Goal: Task Accomplishment & Management: Use online tool/utility

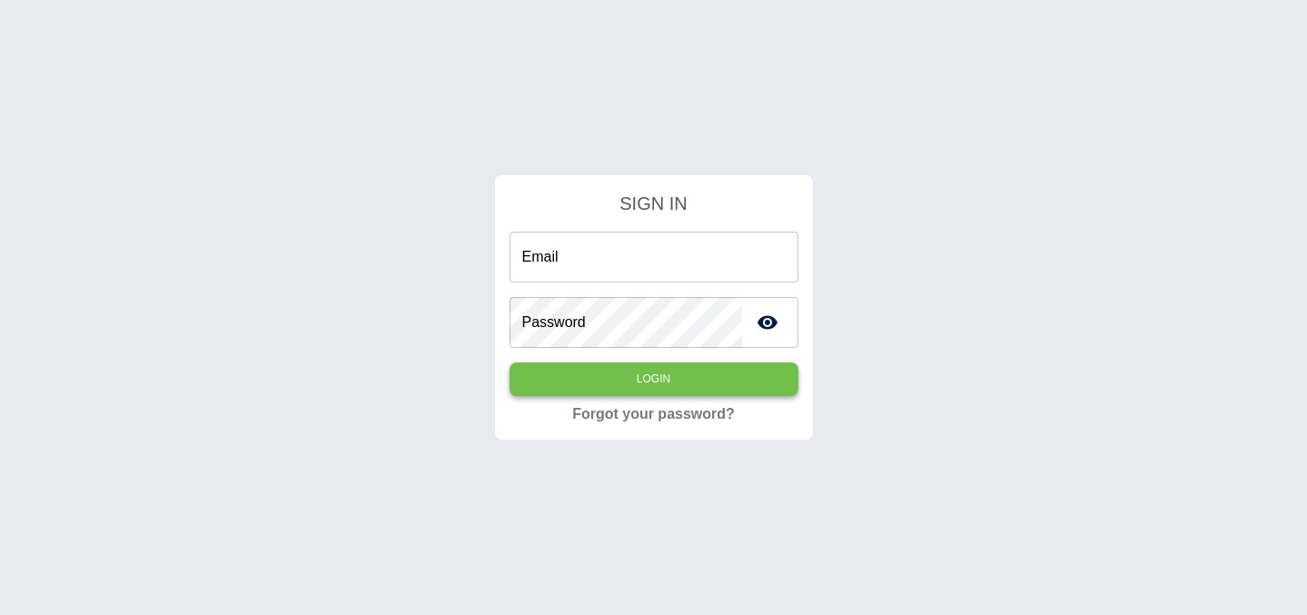
type input "**********"
click at [697, 367] on button "Login" at bounding box center [654, 379] width 289 height 34
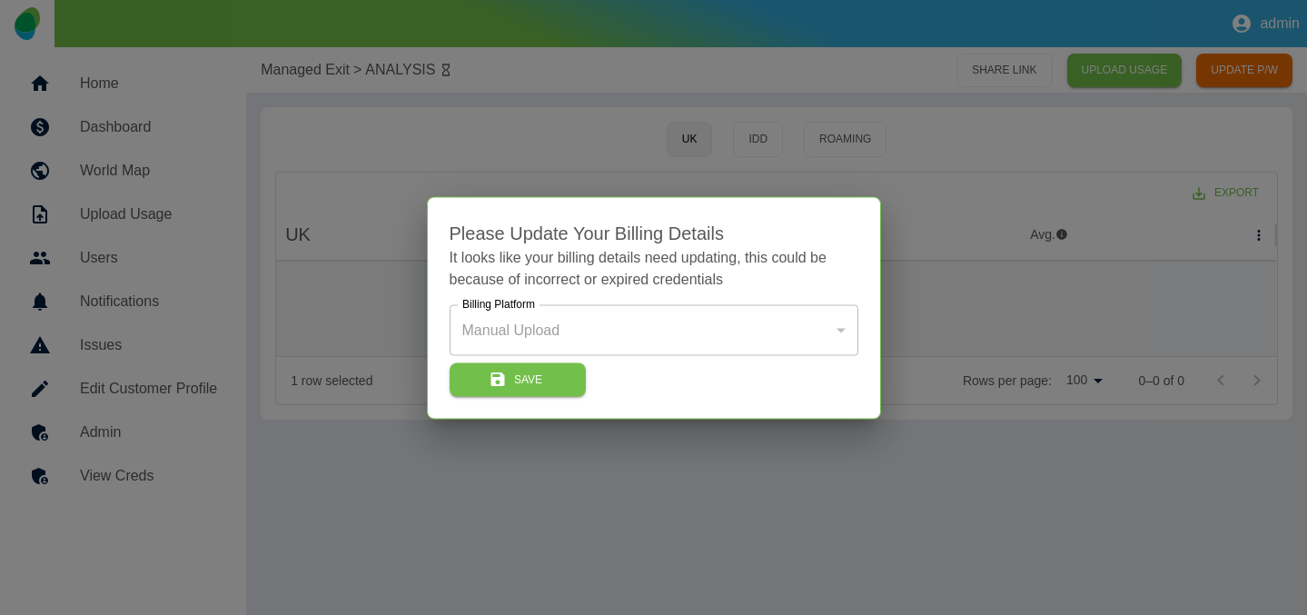
type input "*"
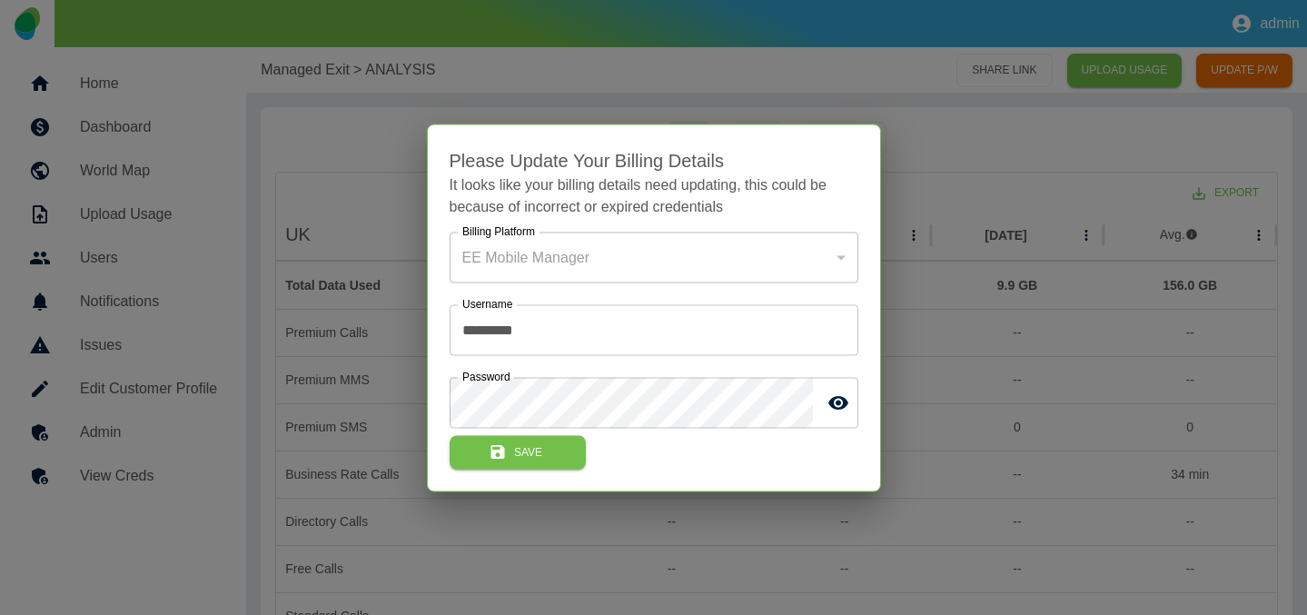
click at [970, 133] on div at bounding box center [653, 307] width 1307 height 615
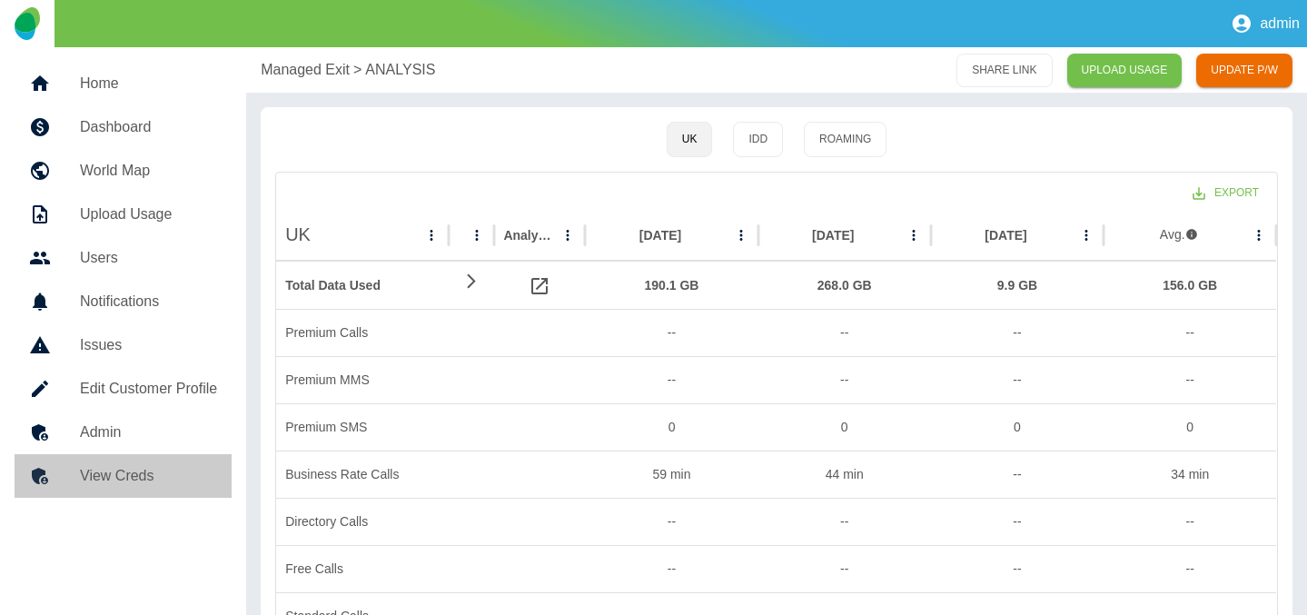
click at [142, 469] on h5 "View Creds" at bounding box center [148, 476] width 137 height 22
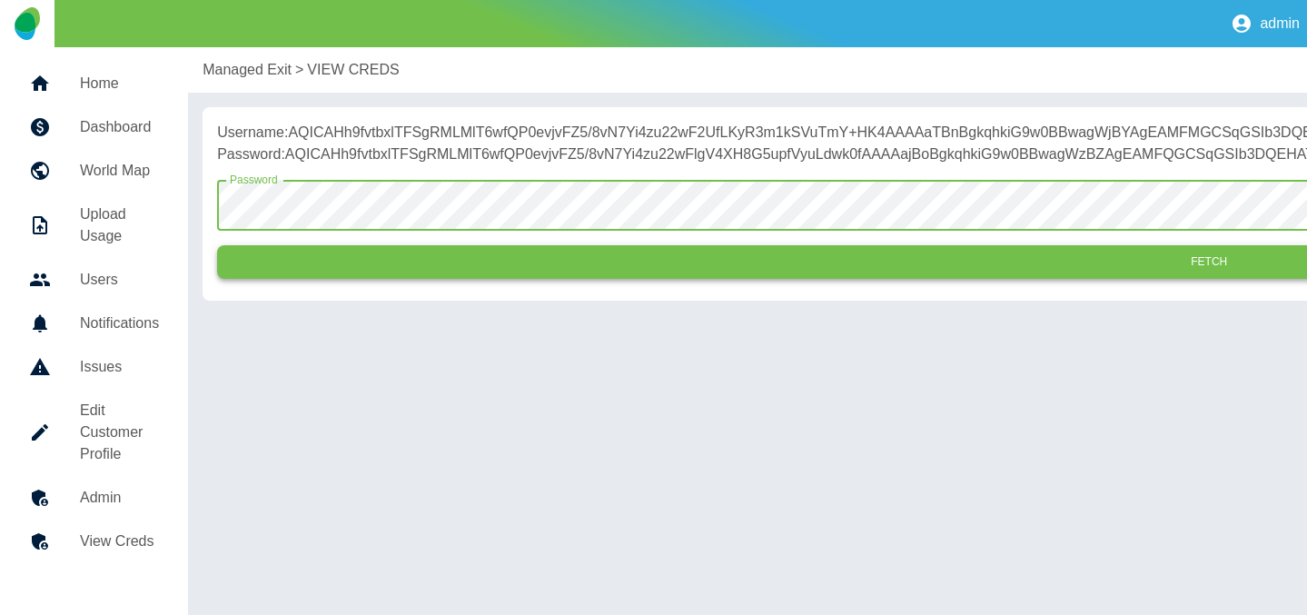
click at [384, 279] on button "Fetch" at bounding box center [1209, 262] width 1984 height 34
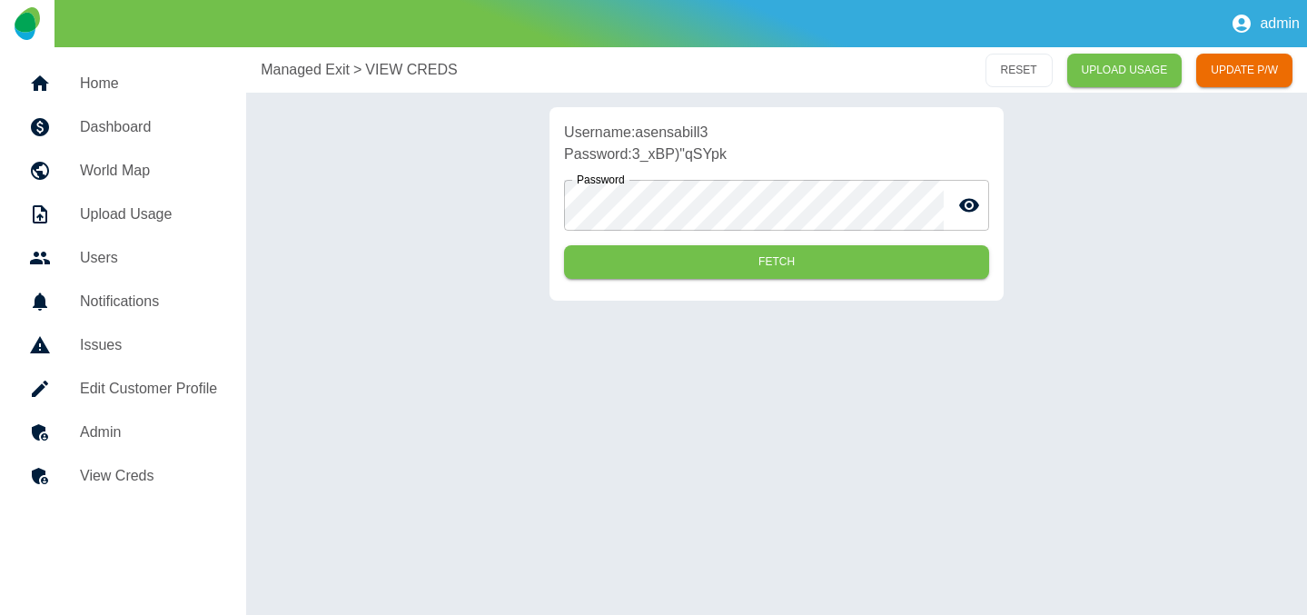
click at [114, 429] on h5 "Admin" at bounding box center [148, 433] width 137 height 22
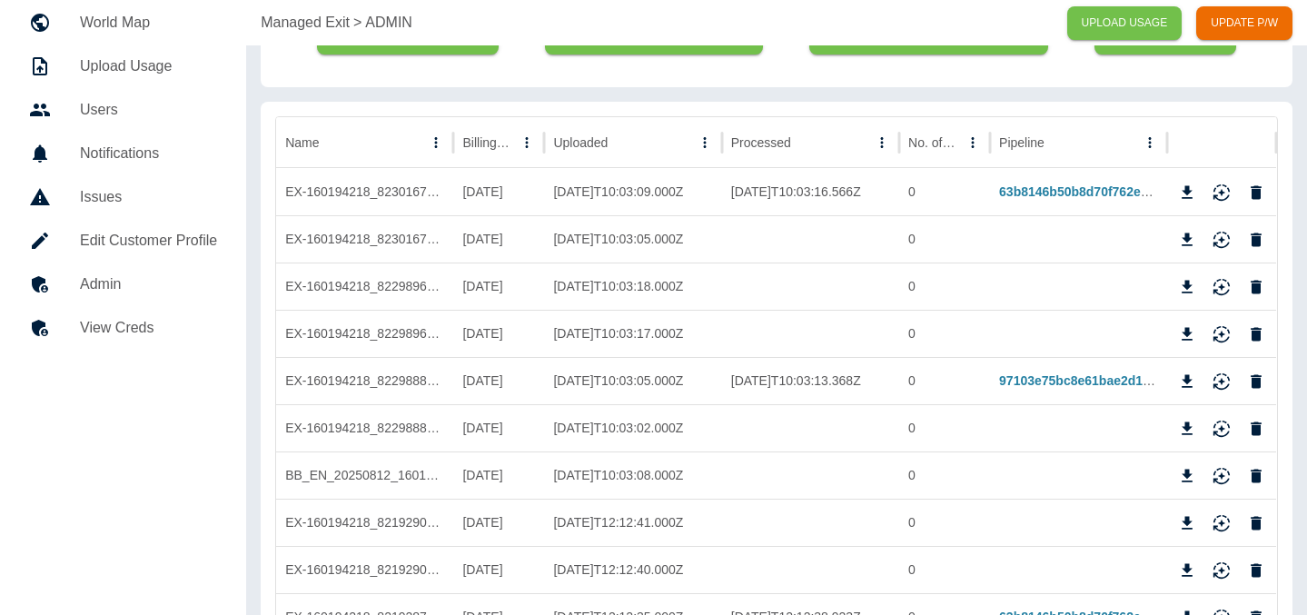
scroll to position [196, 0]
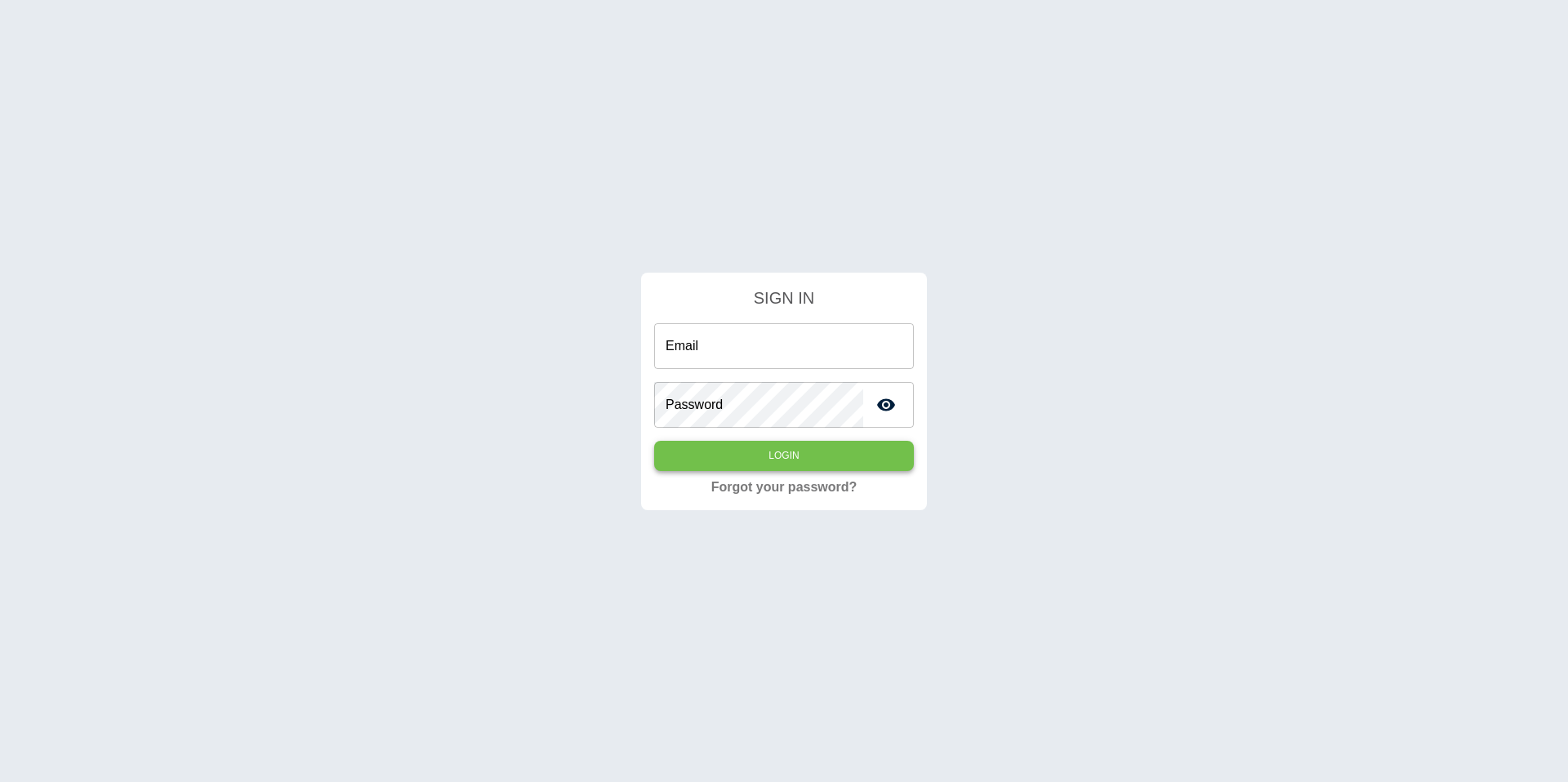
type input "**********"
click at [797, 456] on button "Login" at bounding box center [784, 457] width 260 height 31
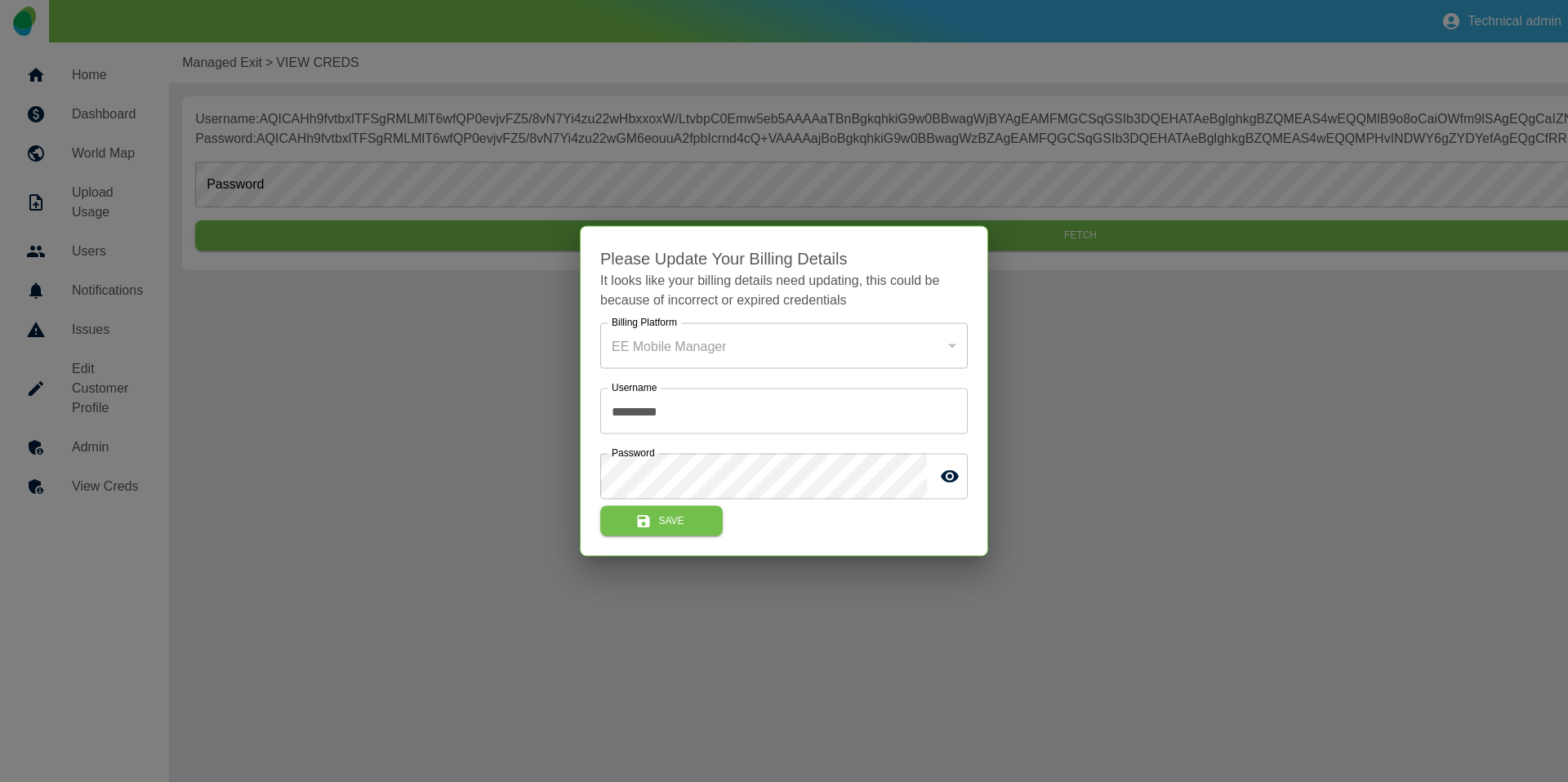
click at [985, 173] on div at bounding box center [784, 391] width 1568 height 782
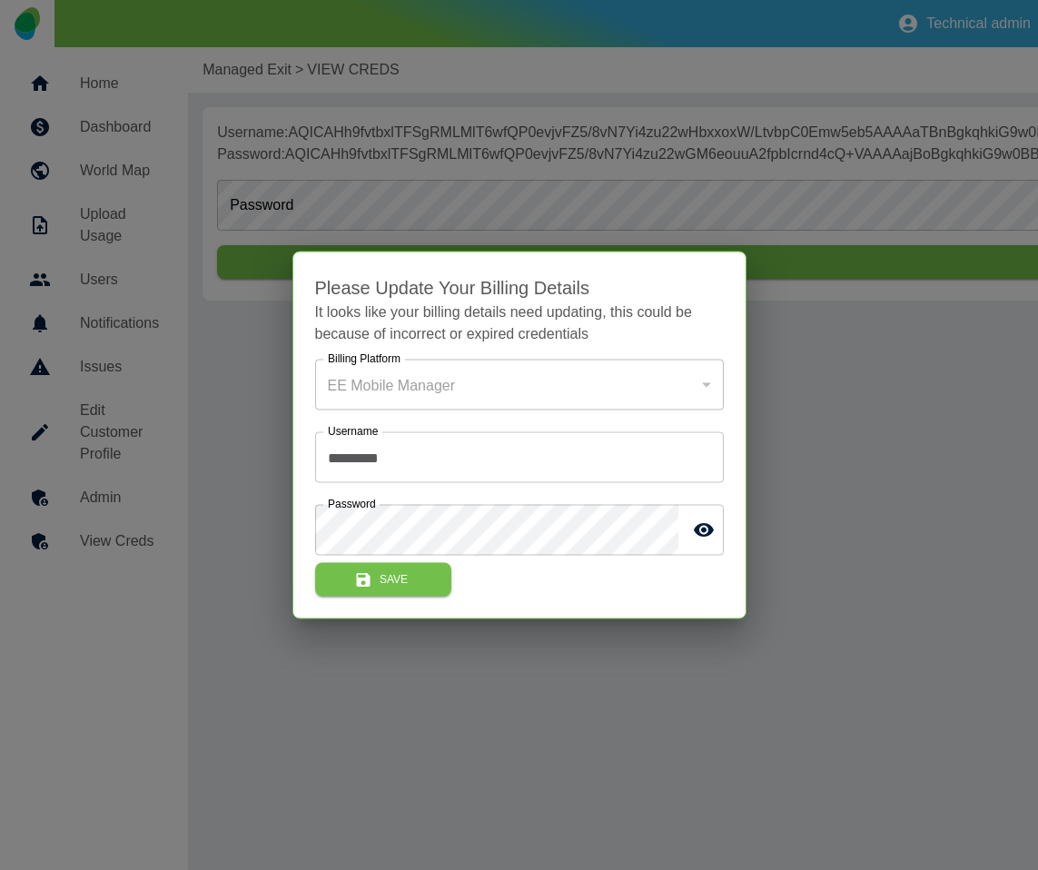
click at [819, 169] on div at bounding box center [519, 435] width 1038 height 870
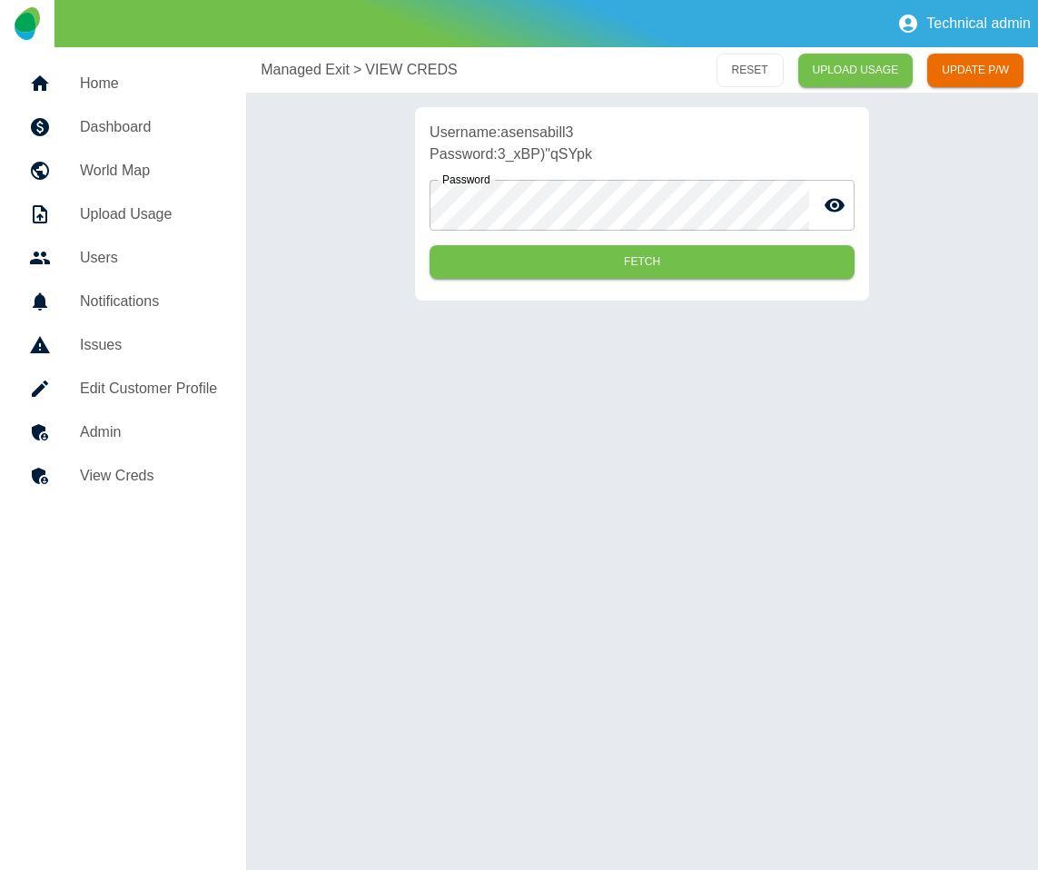
click at [549, 126] on p "Username: asensabill3" at bounding box center [642, 133] width 425 height 22
copy p "asensabill3"
drag, startPoint x: 600, startPoint y: 154, endPoint x: 503, endPoint y: 157, distance: 97.2
click at [503, 157] on p "Password: 3_xBP)"qSYpk" at bounding box center [642, 155] width 425 height 22
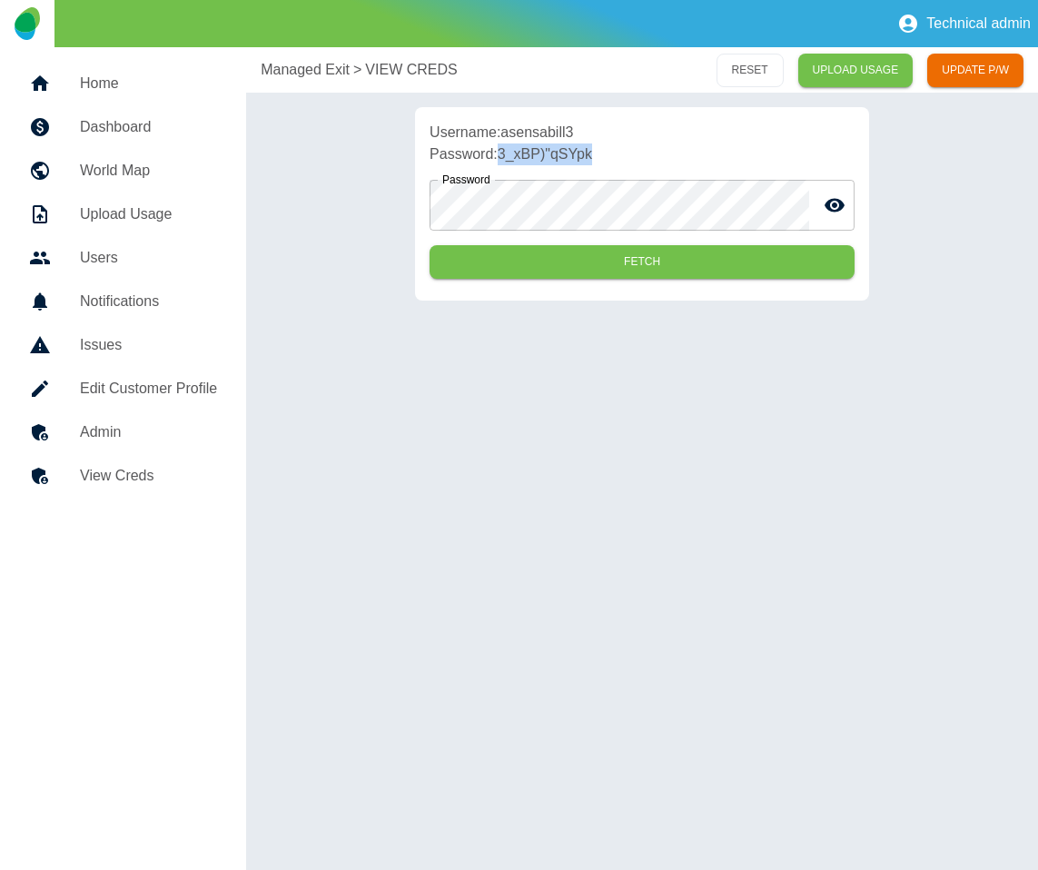
copy p "3_xBP)"qSYpk"
